Goal: Browse casually: Explore the website without a specific task or goal

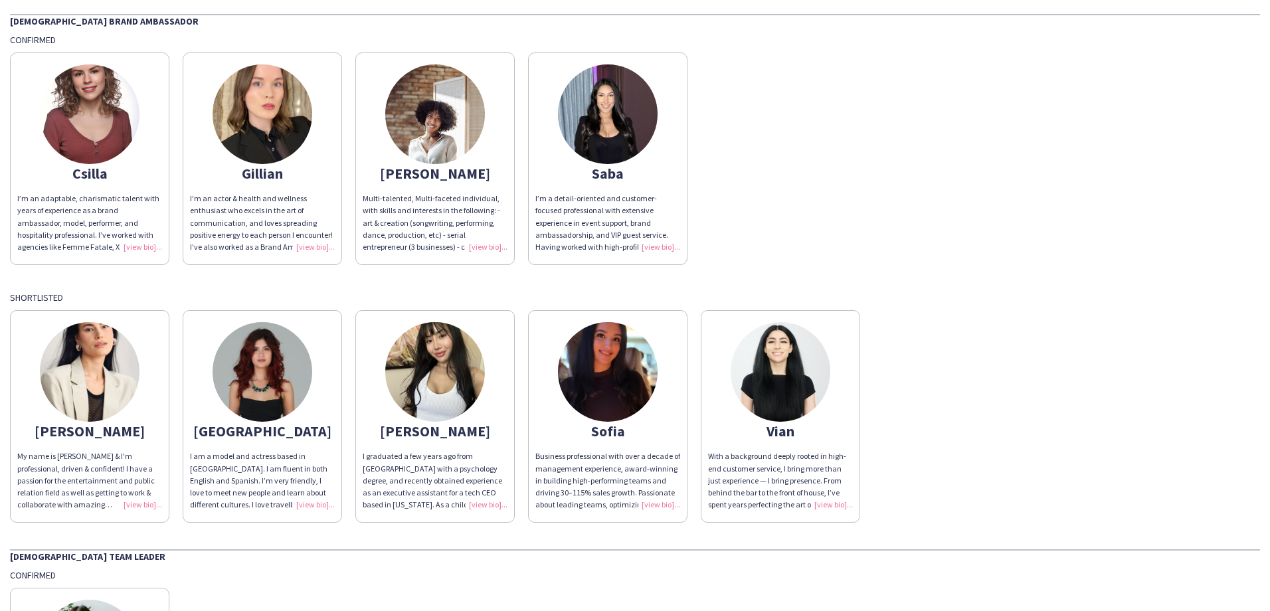
scroll to position [66, 0]
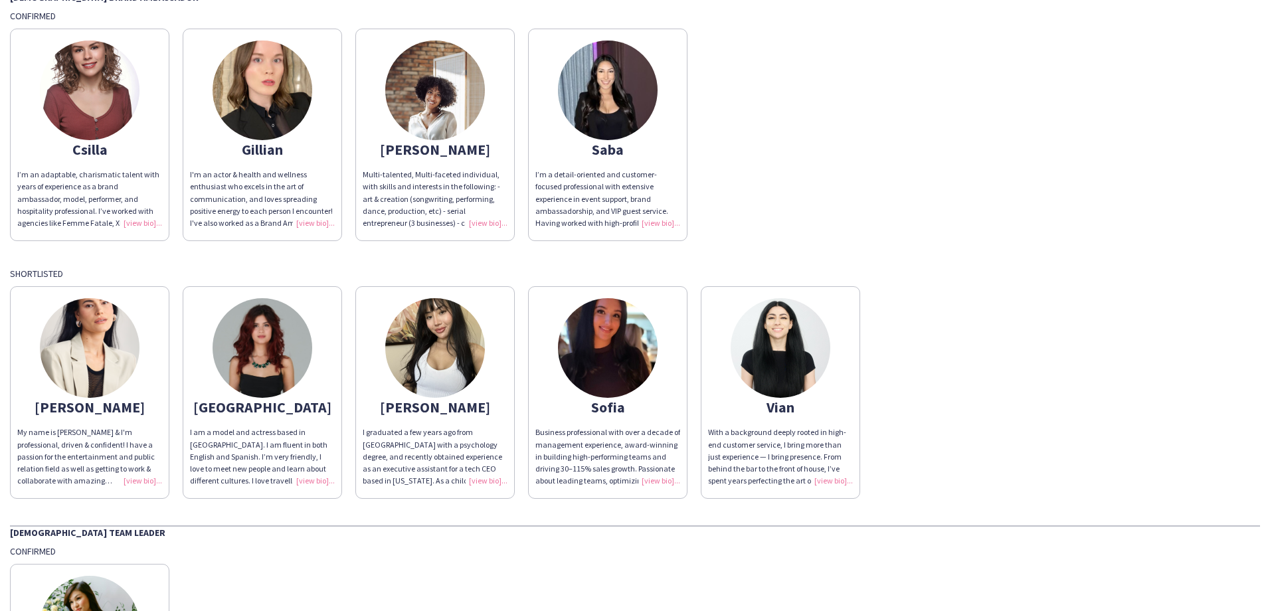
click at [599, 112] on img at bounding box center [608, 91] width 100 height 100
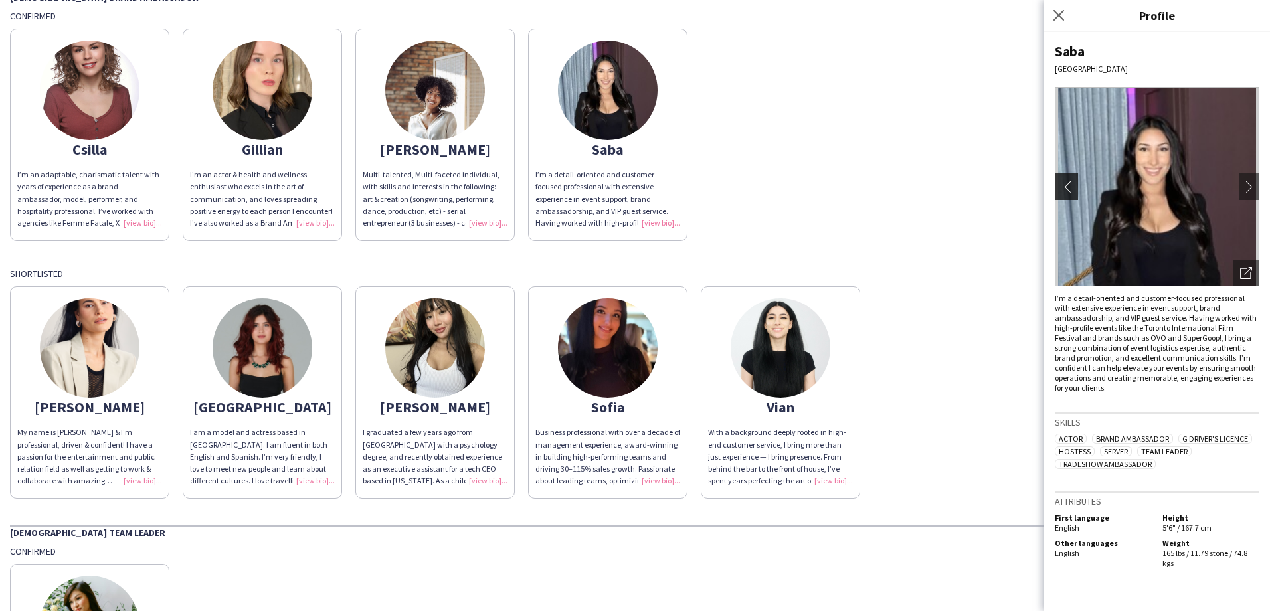
click at [1065, 186] on app-icon "chevron-left" at bounding box center [1064, 187] width 19 height 12
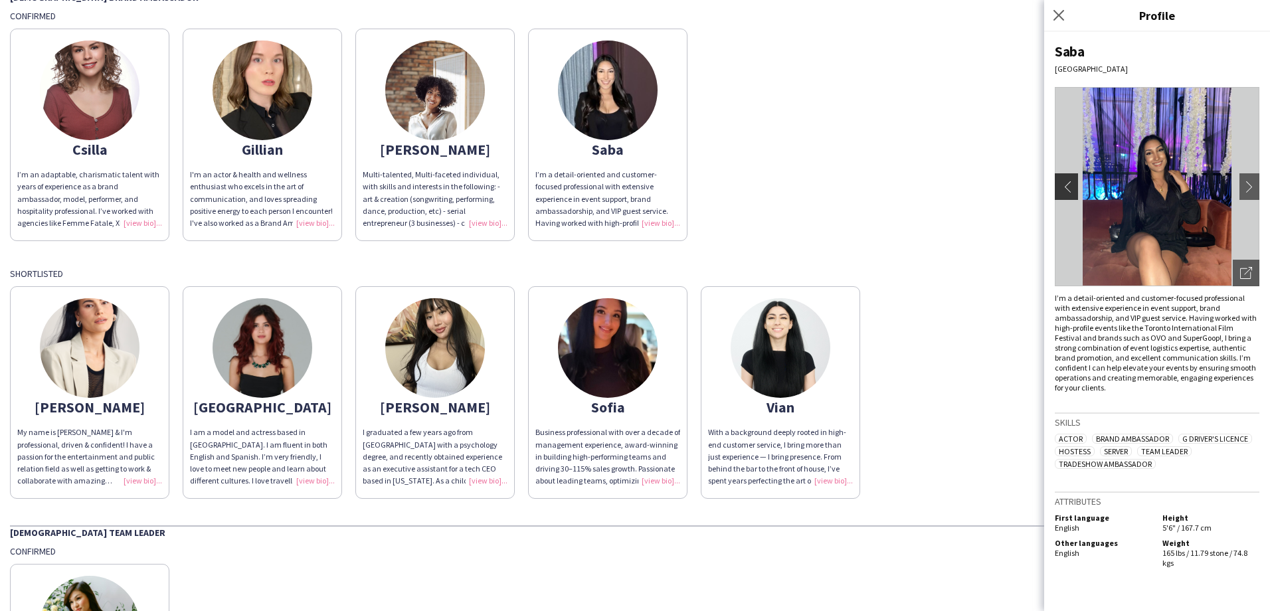
click at [1067, 185] on app-icon "chevron-left" at bounding box center [1064, 187] width 19 height 12
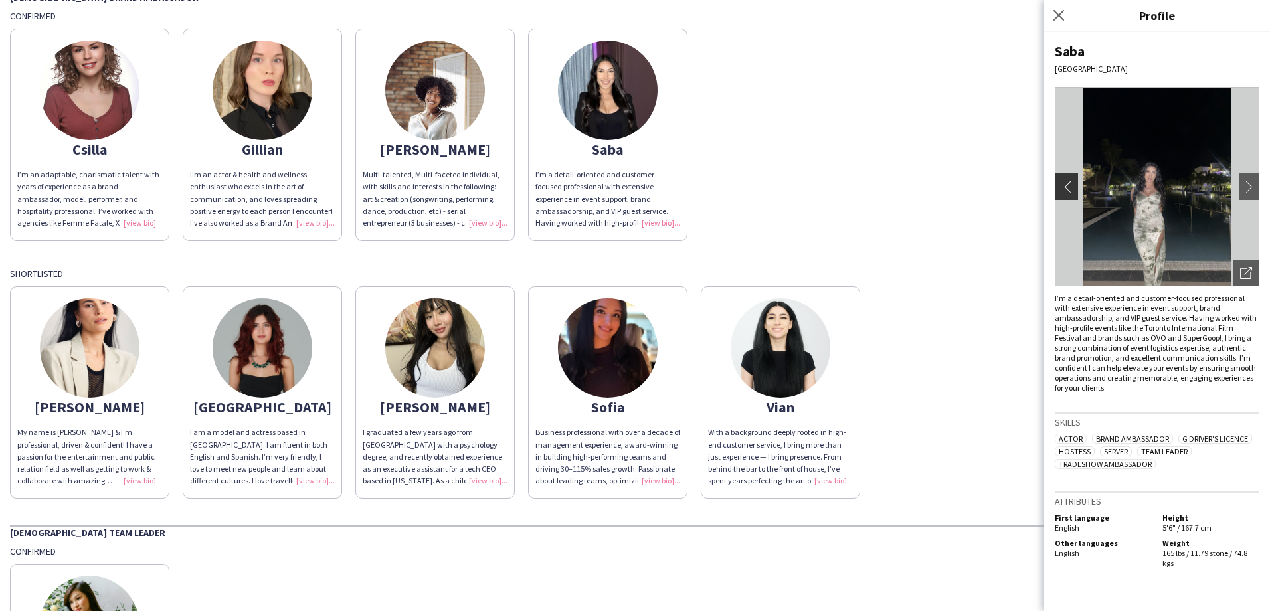
click at [1067, 185] on app-icon "chevron-left" at bounding box center [1064, 187] width 19 height 12
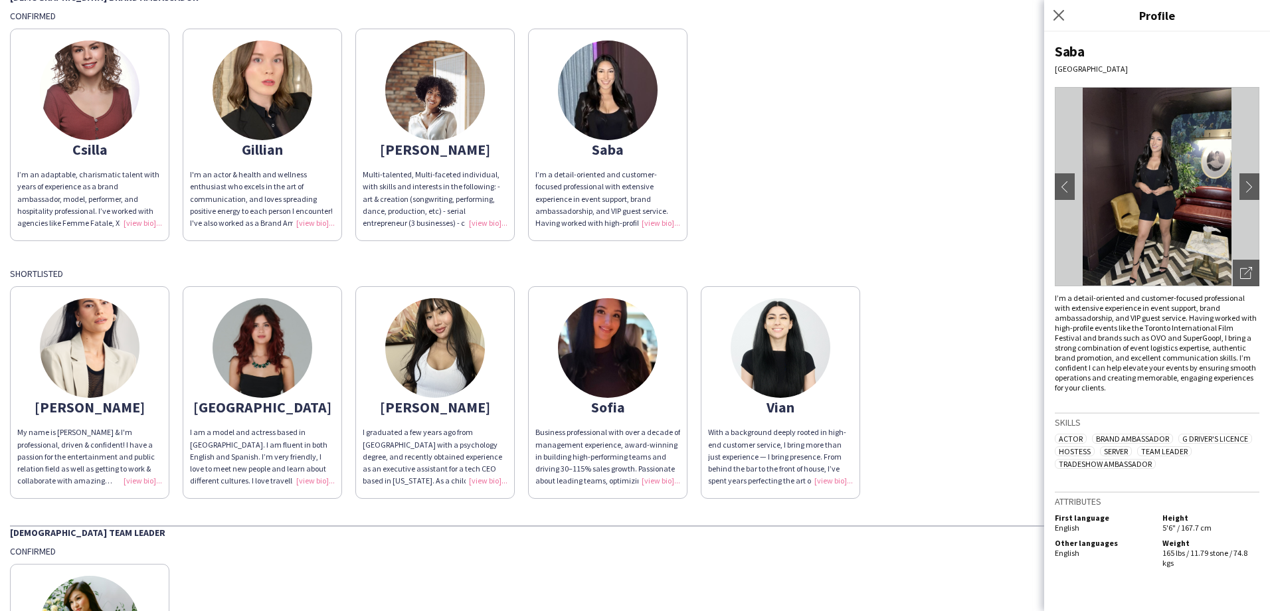
click at [434, 114] on img at bounding box center [435, 91] width 100 height 100
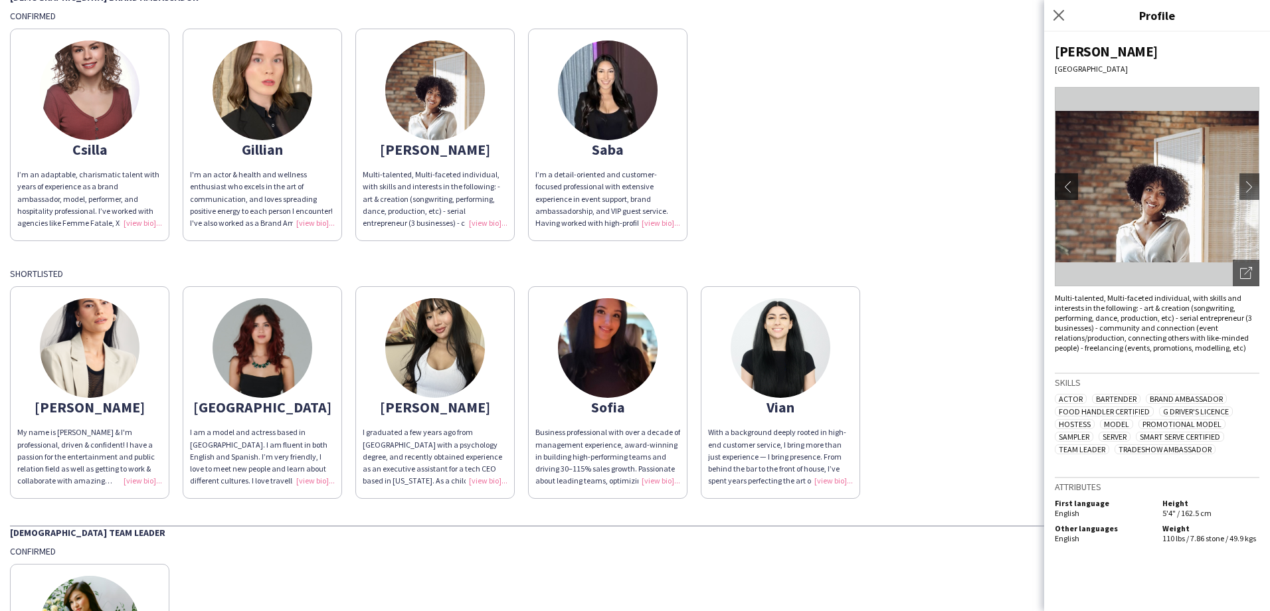
click at [1073, 182] on app-icon "chevron-left" at bounding box center [1064, 187] width 19 height 12
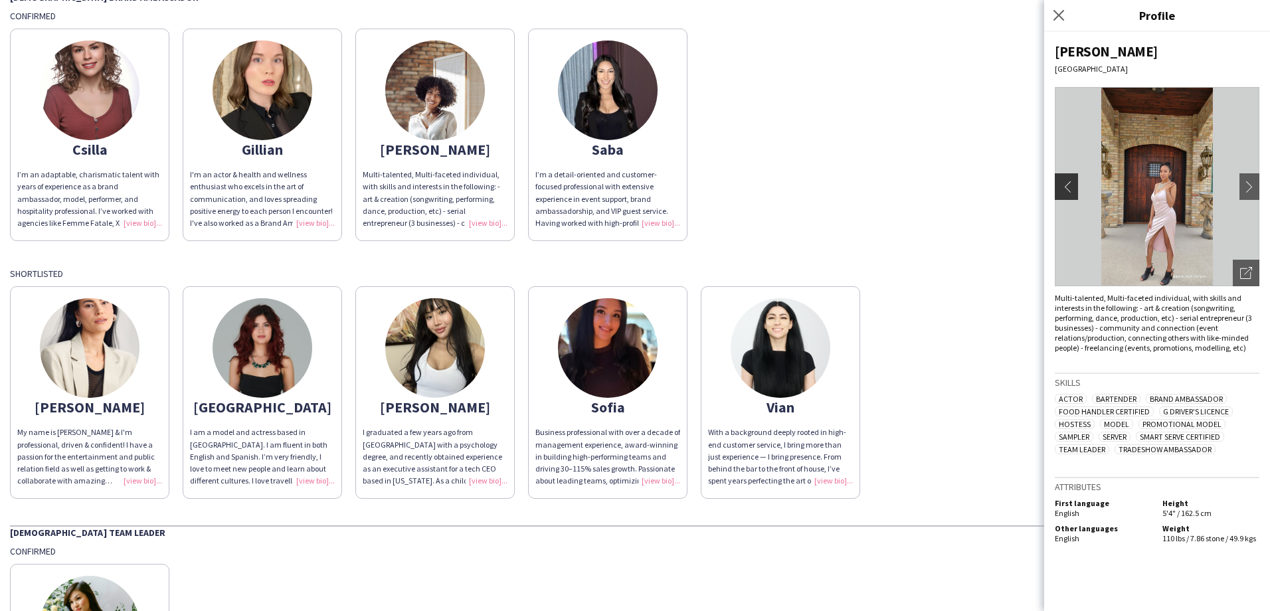
click at [1073, 182] on app-icon "chevron-left" at bounding box center [1064, 187] width 19 height 12
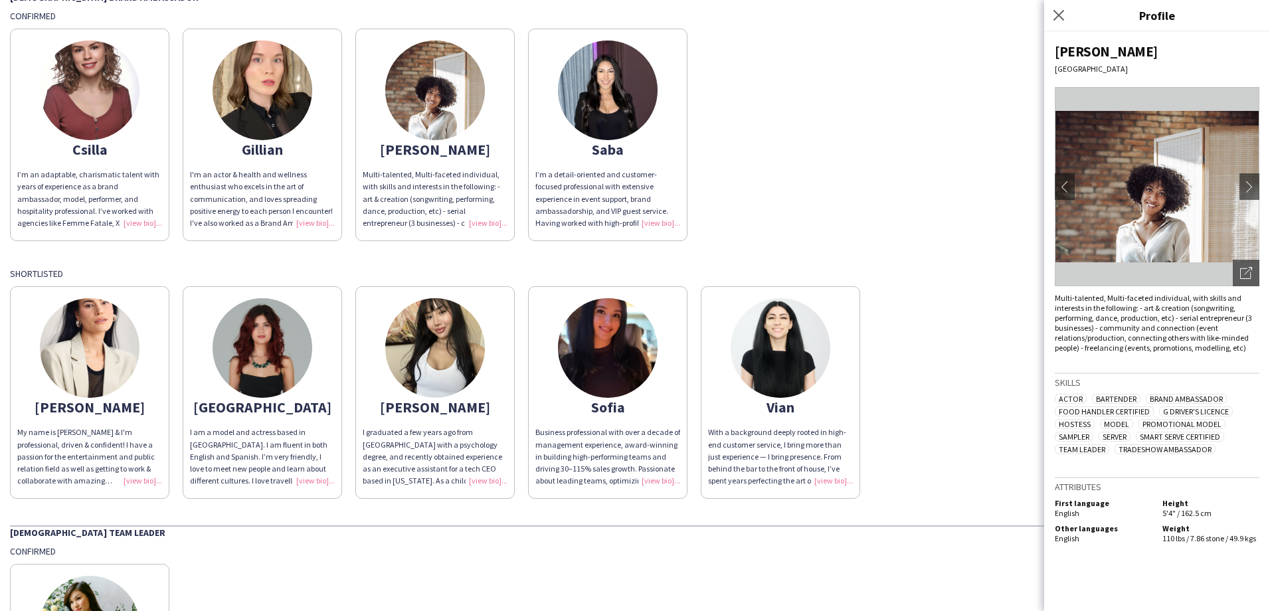
click at [609, 368] on img at bounding box center [608, 348] width 100 height 100
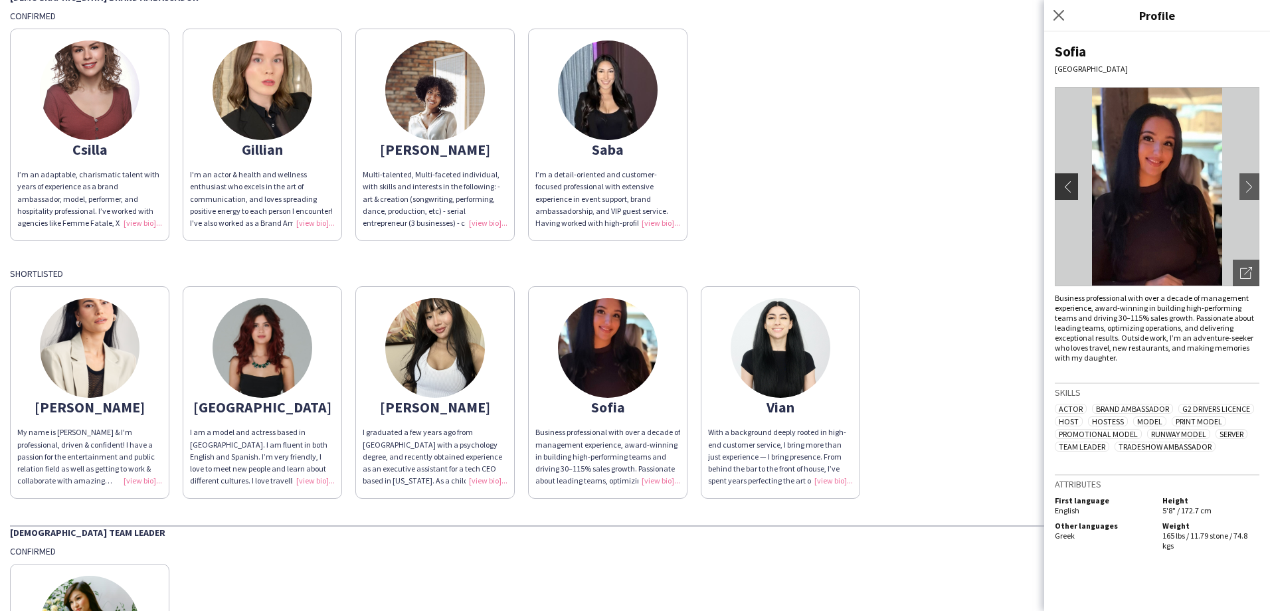
click at [1067, 191] on app-icon "chevron-left" at bounding box center [1064, 187] width 19 height 12
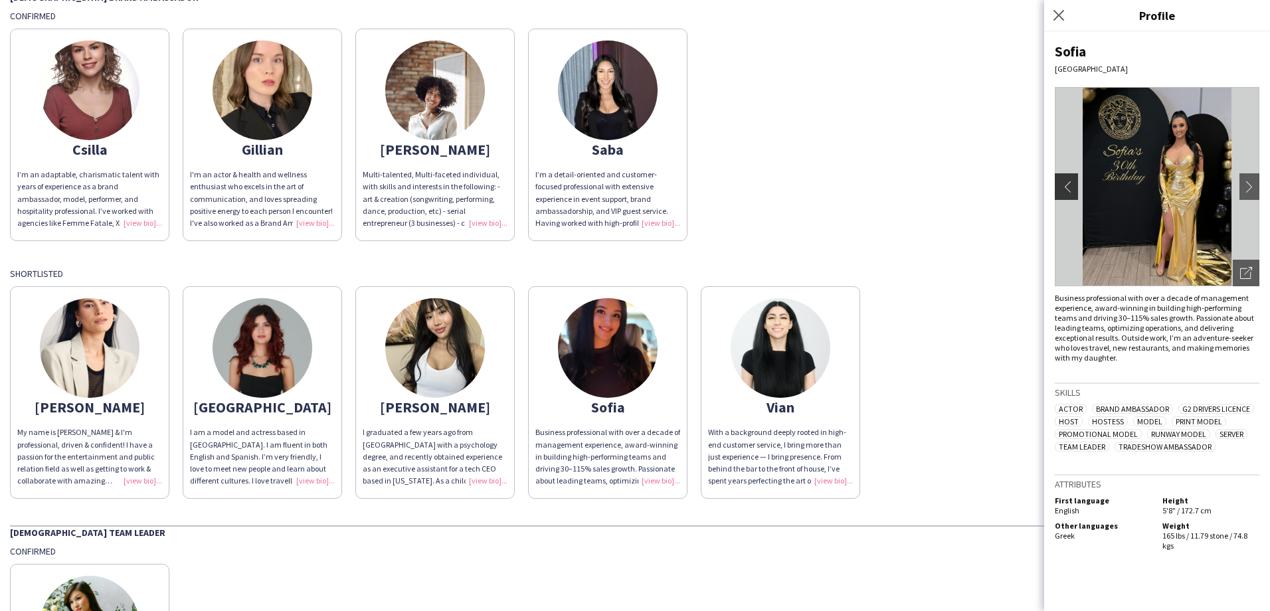
click at [1068, 189] on app-icon "chevron-left" at bounding box center [1064, 187] width 19 height 12
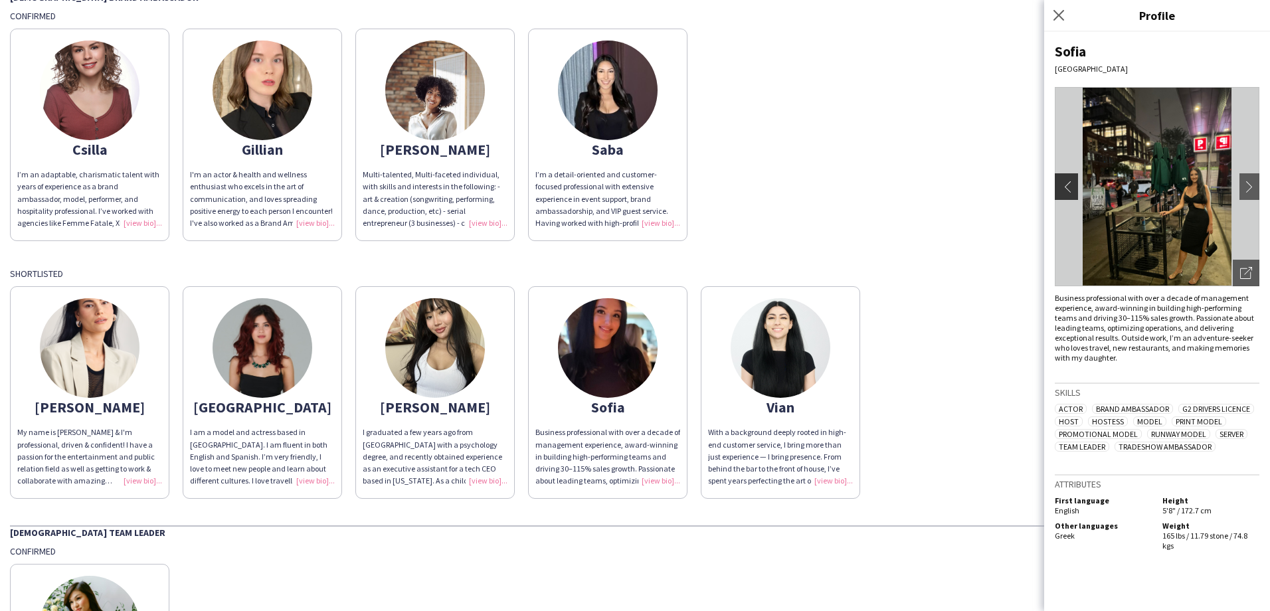
click at [1068, 189] on app-icon "chevron-left" at bounding box center [1064, 187] width 19 height 12
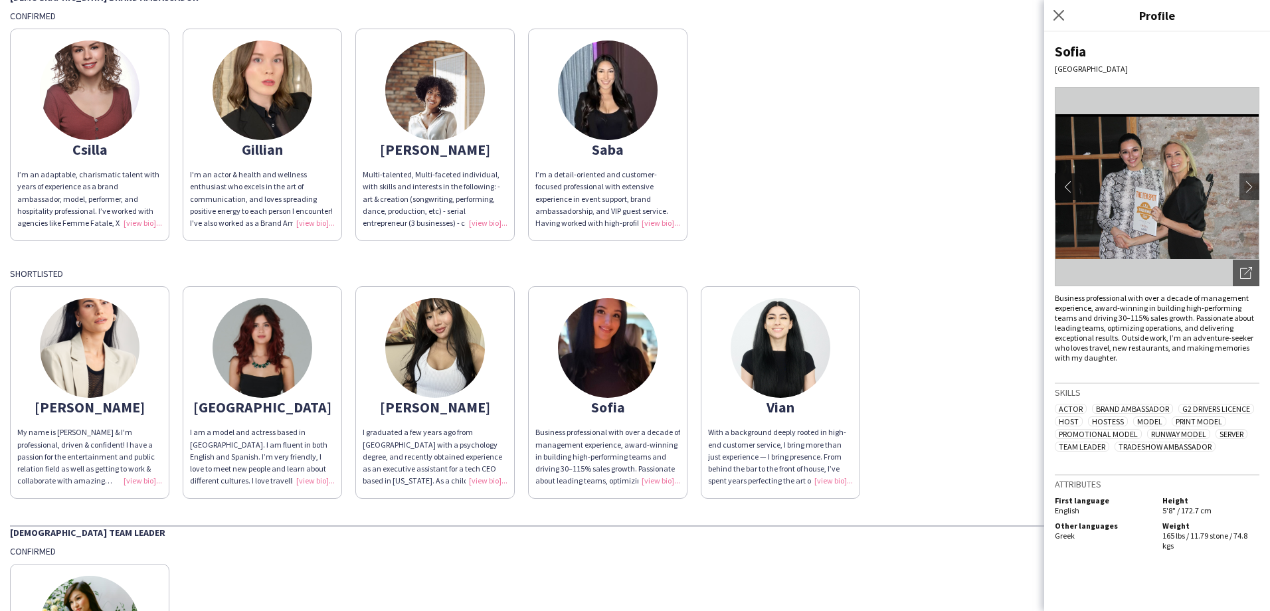
click at [1068, 189] on app-icon "chevron-left" at bounding box center [1064, 187] width 19 height 12
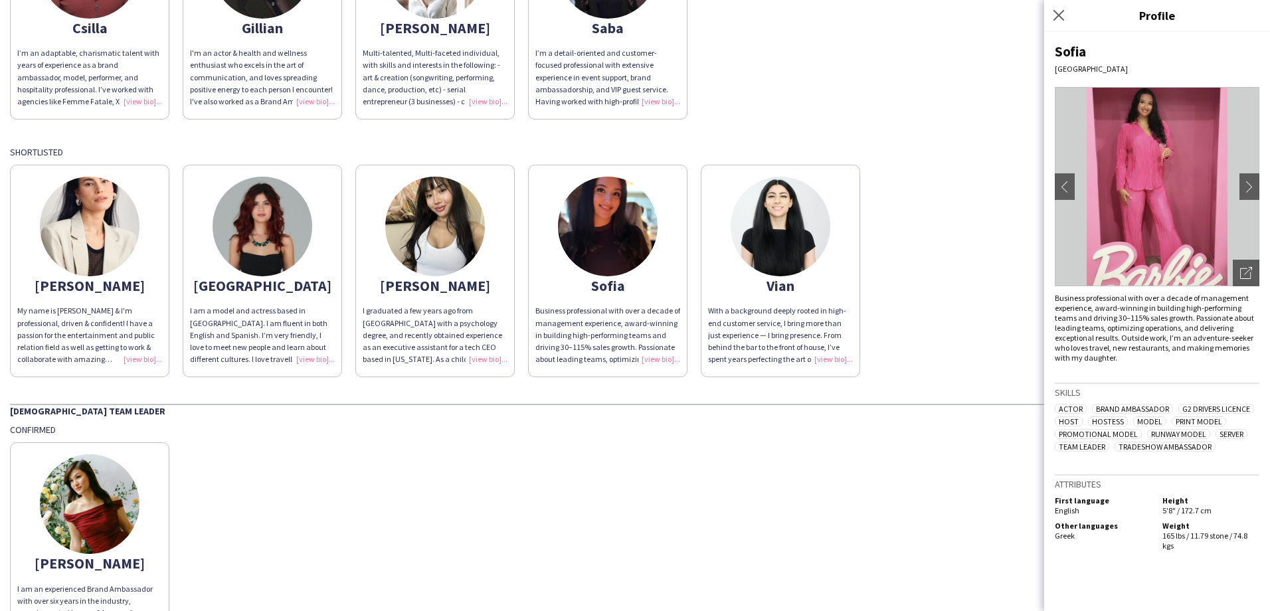
scroll to position [199, 0]
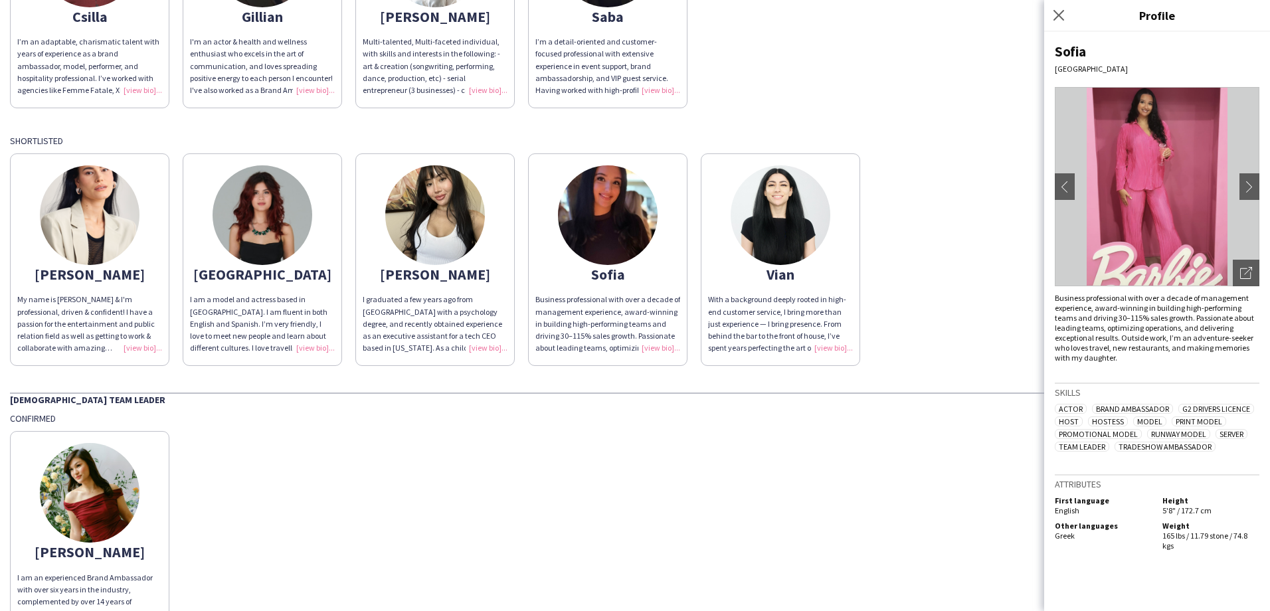
click at [75, 487] on img at bounding box center [90, 493] width 100 height 100
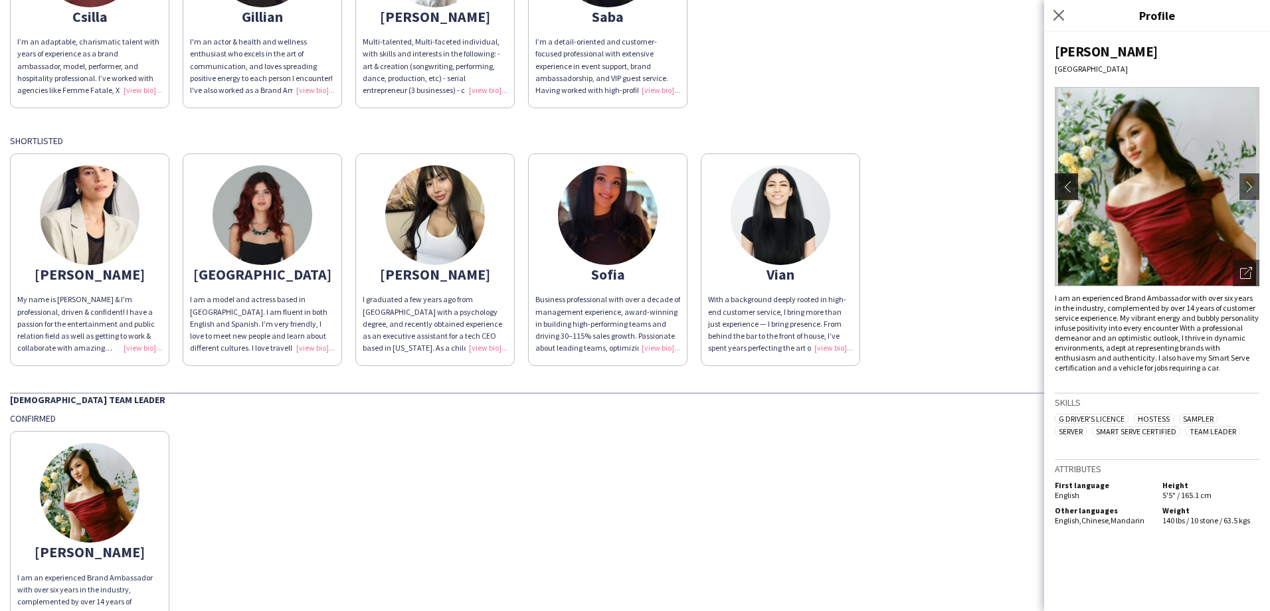
click at [1072, 186] on app-icon "chevron-left" at bounding box center [1064, 187] width 19 height 12
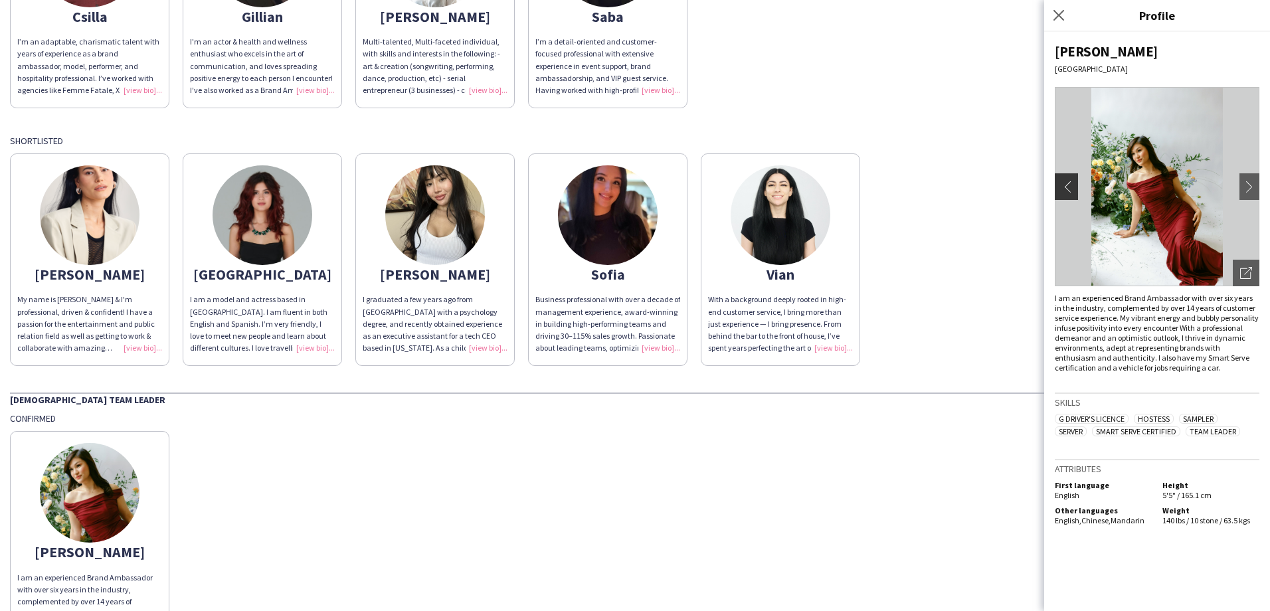
click at [1072, 186] on app-icon "chevron-left" at bounding box center [1064, 187] width 19 height 12
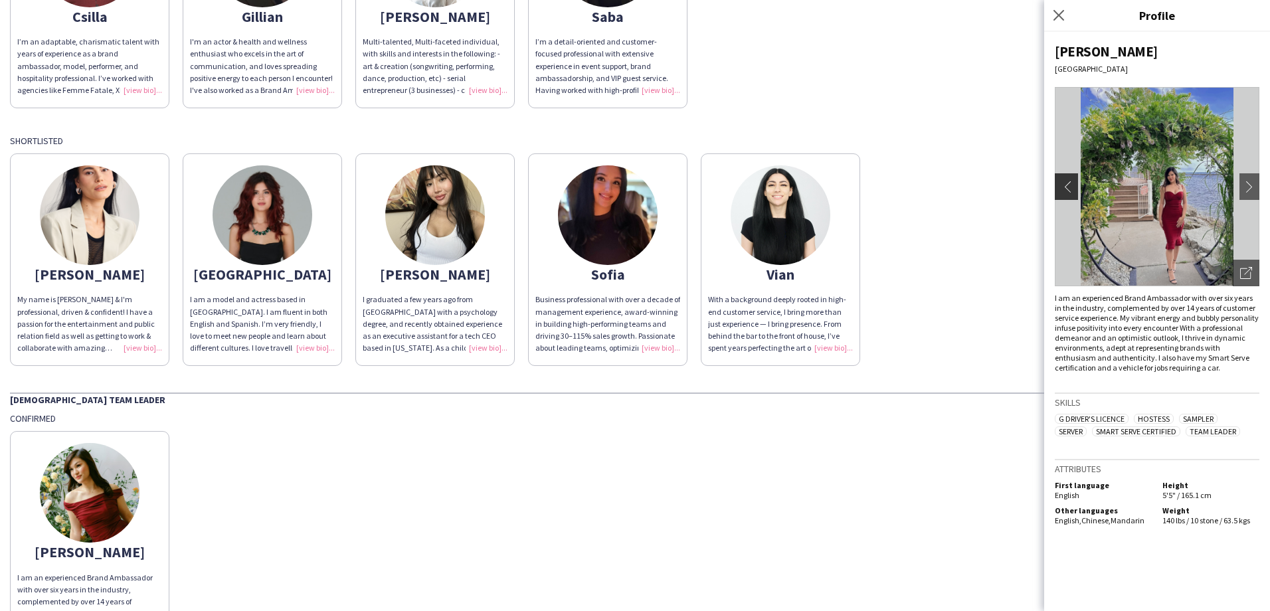
click at [1068, 188] on app-icon "chevron-left" at bounding box center [1064, 187] width 19 height 12
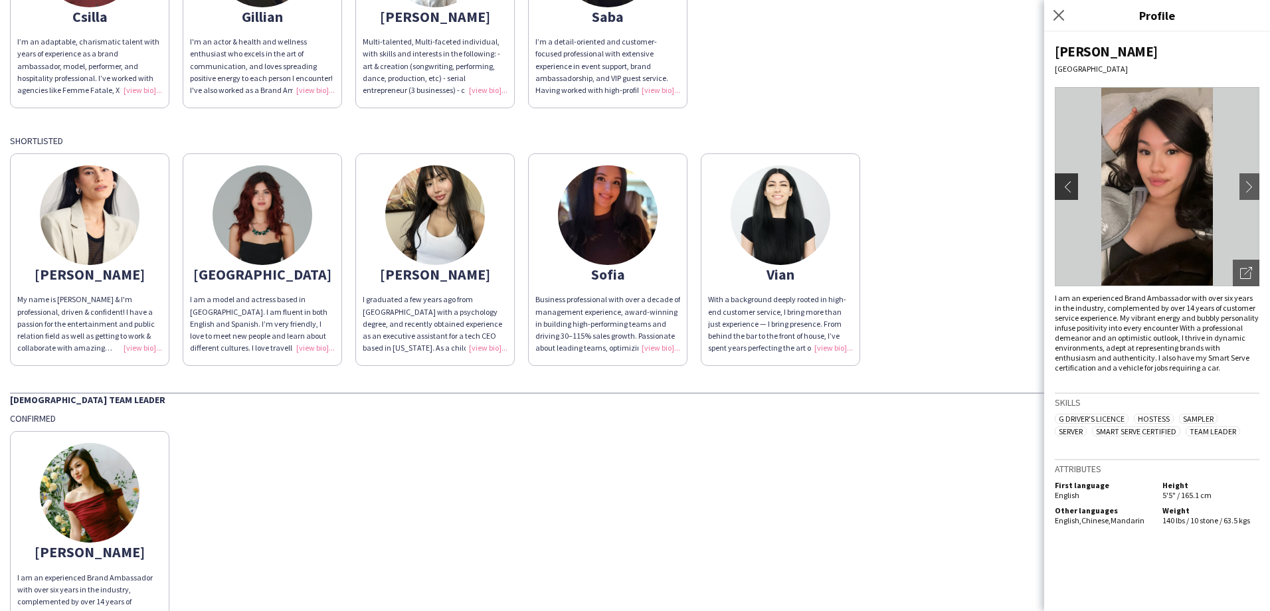
click at [1068, 188] on app-icon "chevron-left" at bounding box center [1064, 187] width 19 height 12
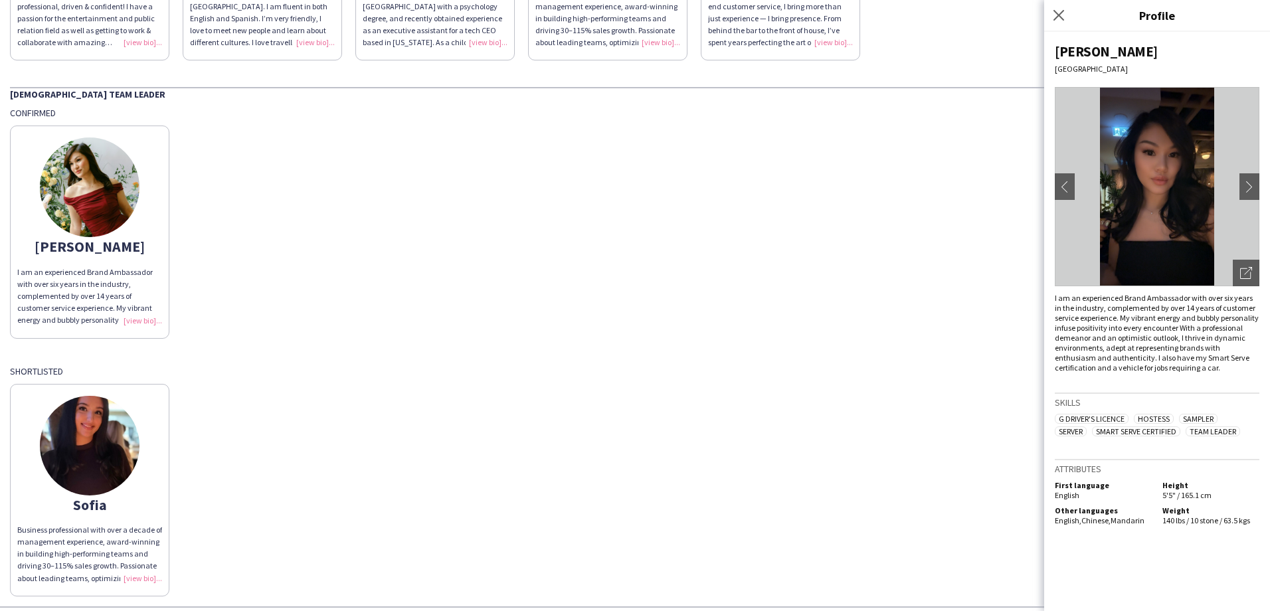
scroll to position [483, 0]
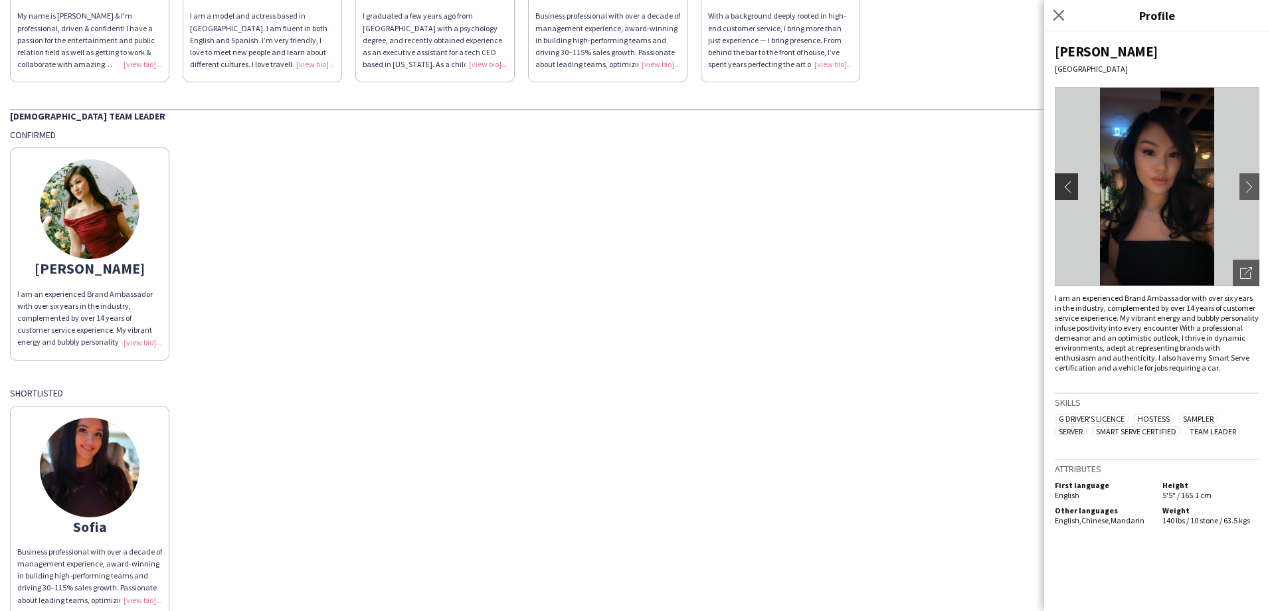
click at [1055, 183] on button "chevron-left" at bounding box center [1065, 186] width 27 height 27
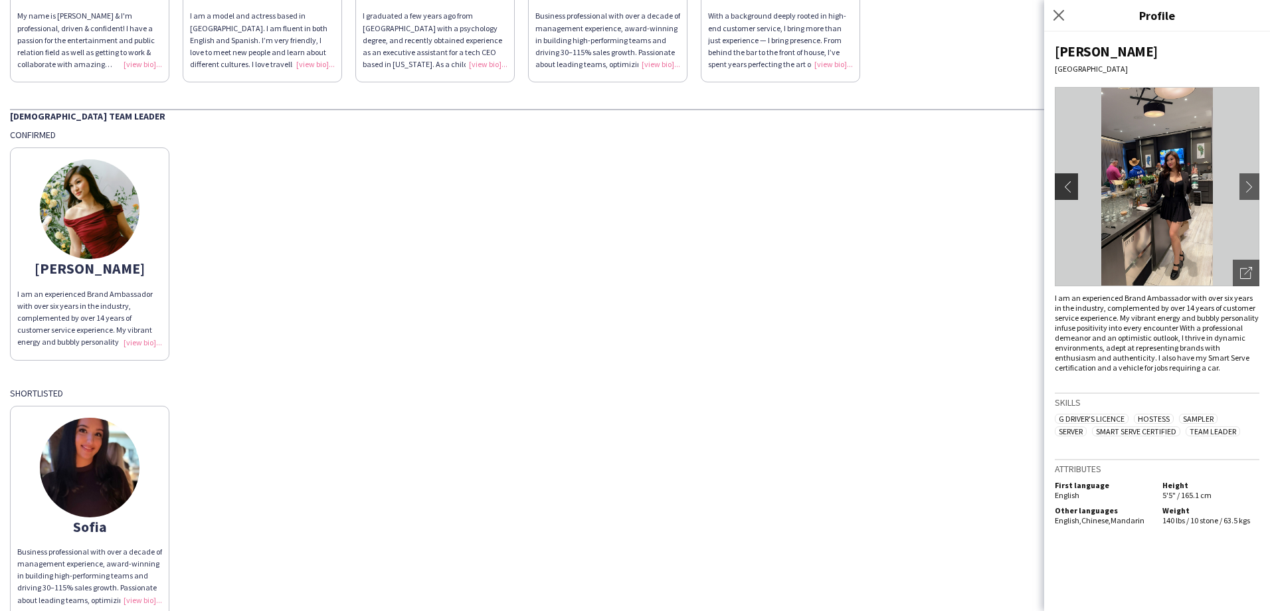
click at [1058, 185] on app-icon "chevron-left" at bounding box center [1064, 187] width 19 height 12
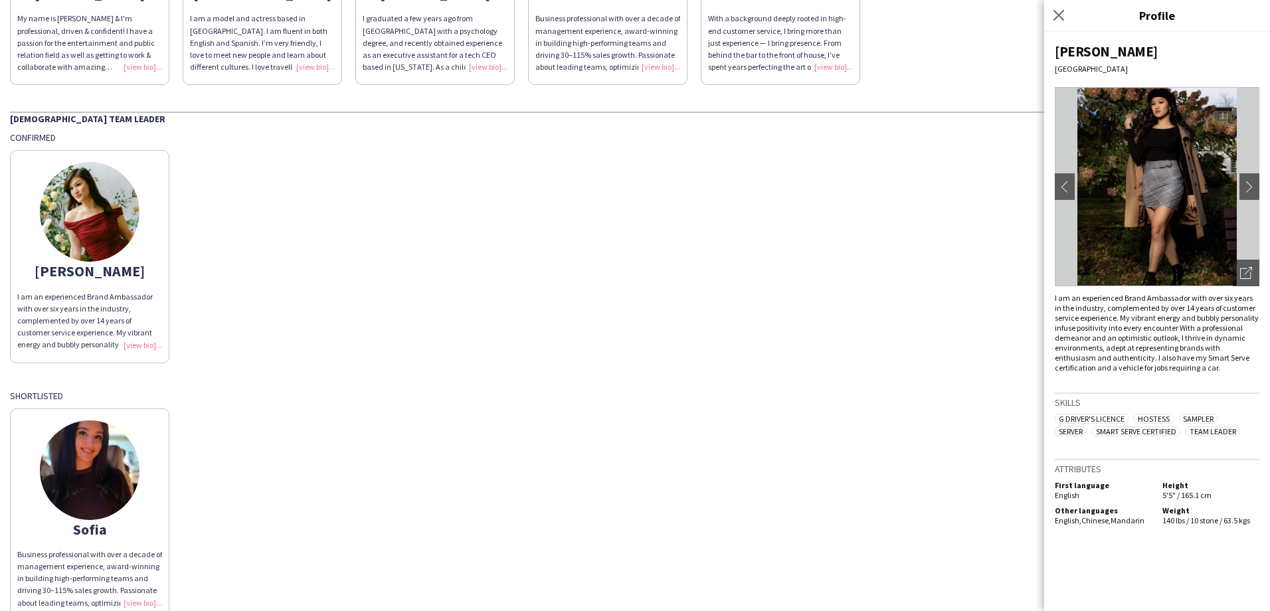
scroll to position [549, 0]
